Goal: Information Seeking & Learning: Learn about a topic

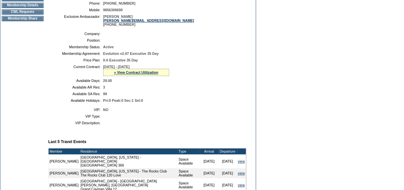
scroll to position [90, 0]
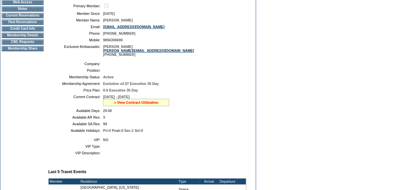
click at [135, 102] on link "» View Contract Utilization" at bounding box center [136, 102] width 44 height 4
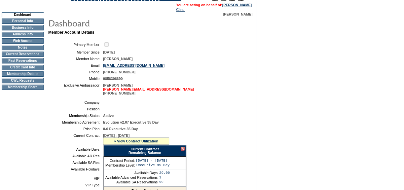
scroll to position [0, 0]
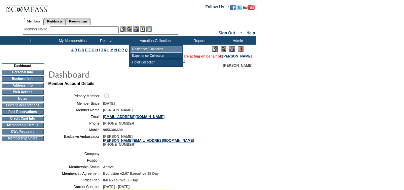
click at [150, 48] on td "Residence Collection" at bounding box center [157, 49] width 52 height 7
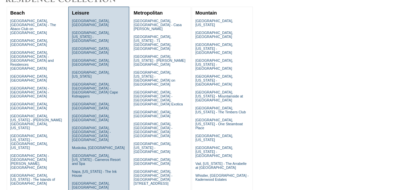
scroll to position [60, 0]
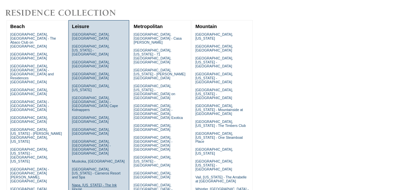
click at [84, 183] on link "Napa, California - The Ink House" at bounding box center [94, 187] width 45 height 8
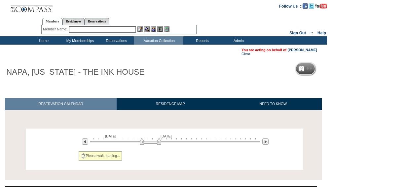
scroll to position [34, 0]
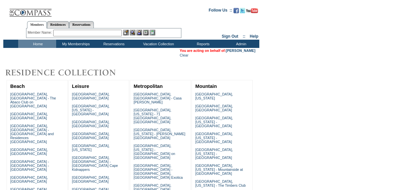
scroll to position [60, 0]
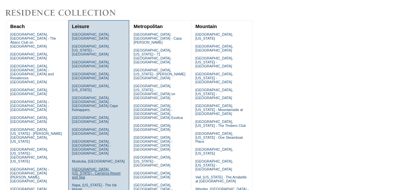
click at [86, 167] on link "[GEOGRAPHIC_DATA], [US_STATE] - Carneros Resort and Spa" at bounding box center [96, 173] width 49 height 12
